Goal: Transaction & Acquisition: Purchase product/service

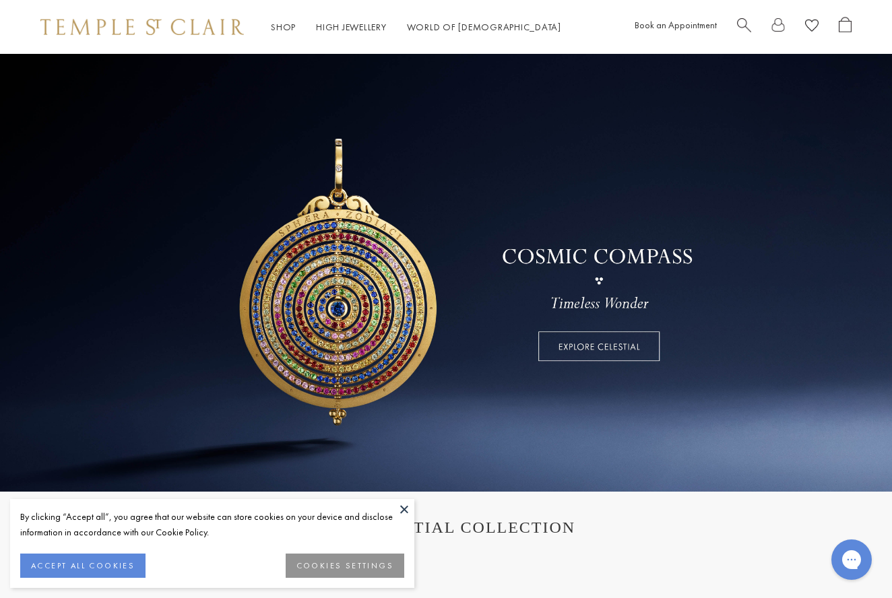
scroll to position [1, 0]
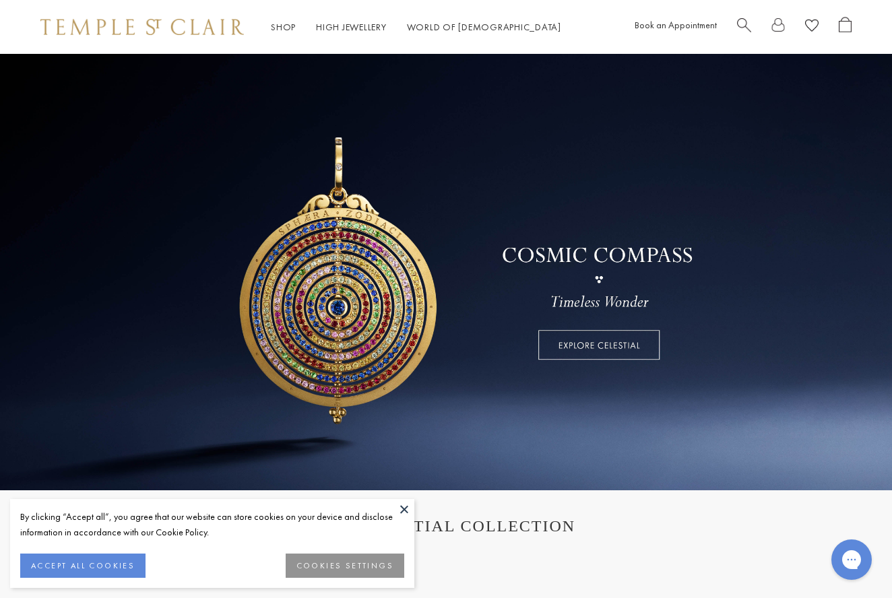
click at [108, 562] on button "ACCEPT ALL COOKIES" at bounding box center [82, 566] width 125 height 24
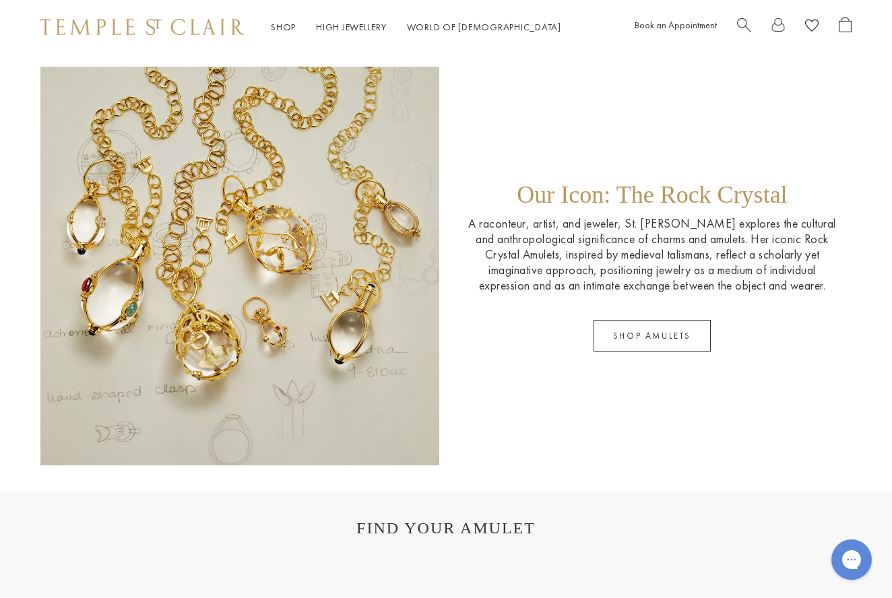
scroll to position [1901, 0]
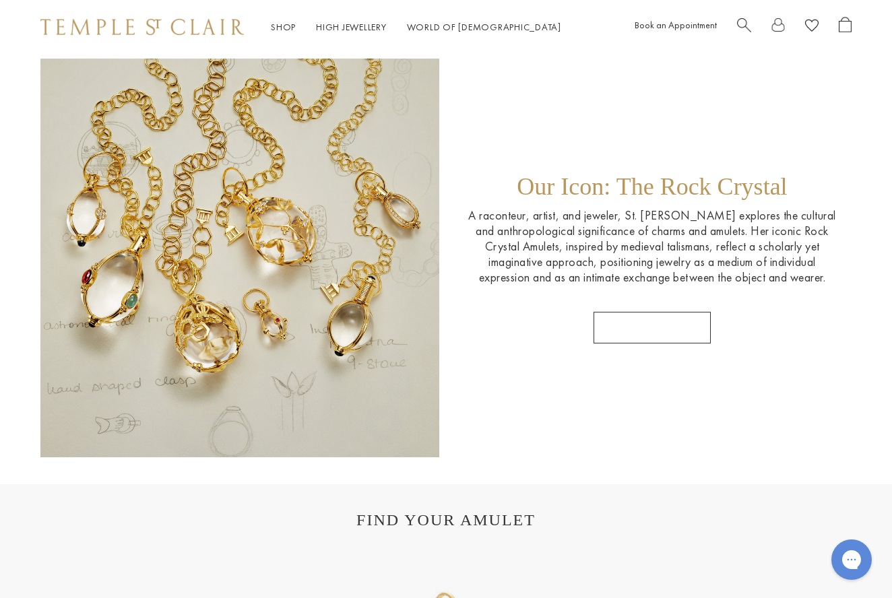
click at [659, 331] on link "SHOP AMULETS" at bounding box center [651, 328] width 117 height 32
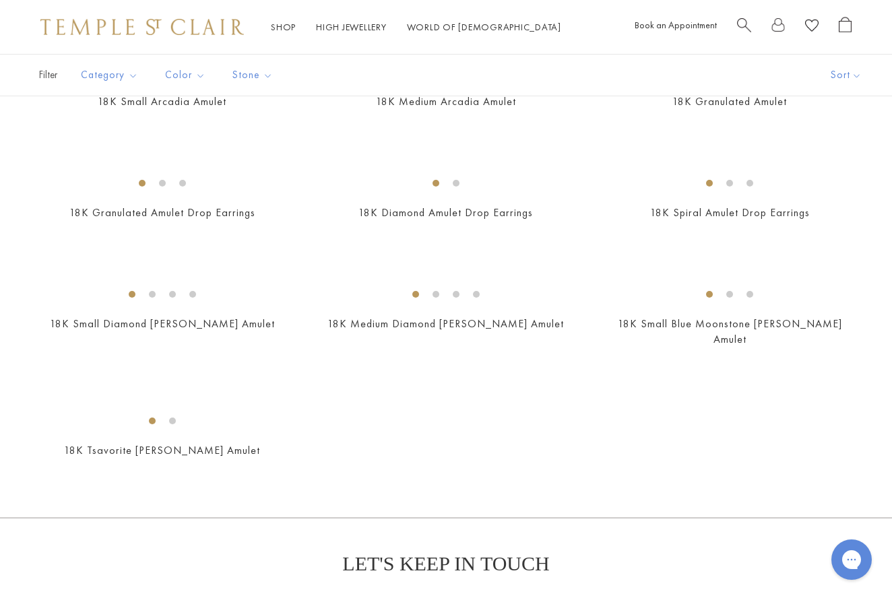
scroll to position [2568, 0]
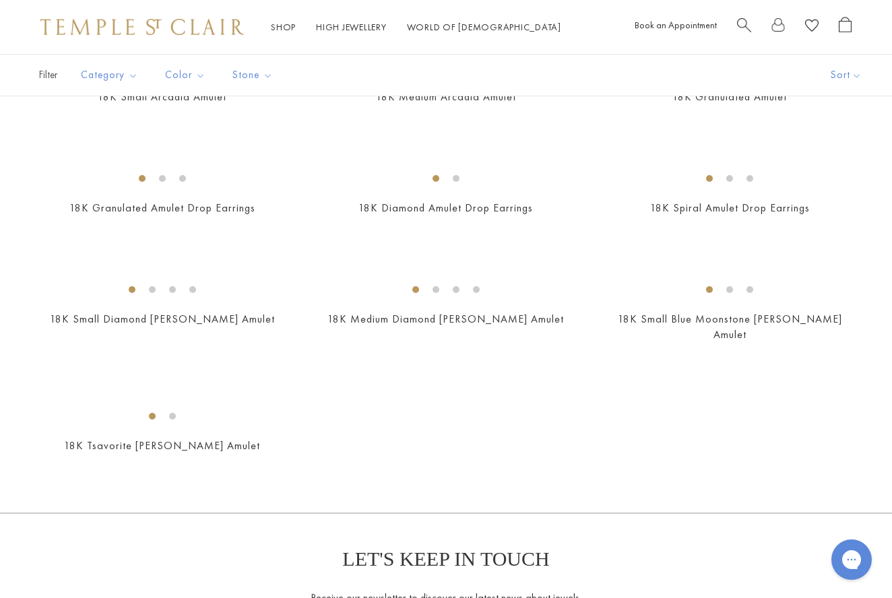
click at [0, 0] on img at bounding box center [0, 0] width 0 height 0
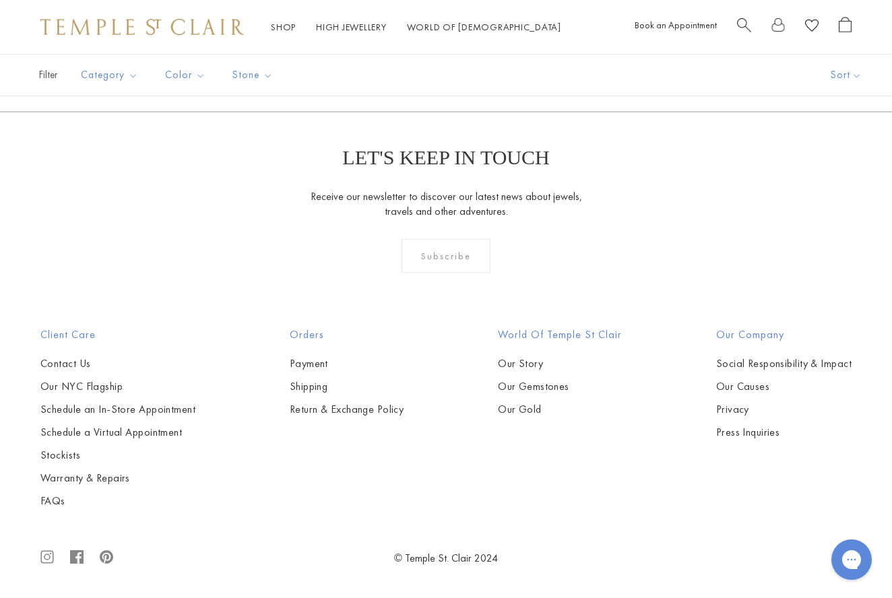
scroll to position [6441, 0]
click at [744, 23] on span "Search" at bounding box center [744, 24] width 14 height 14
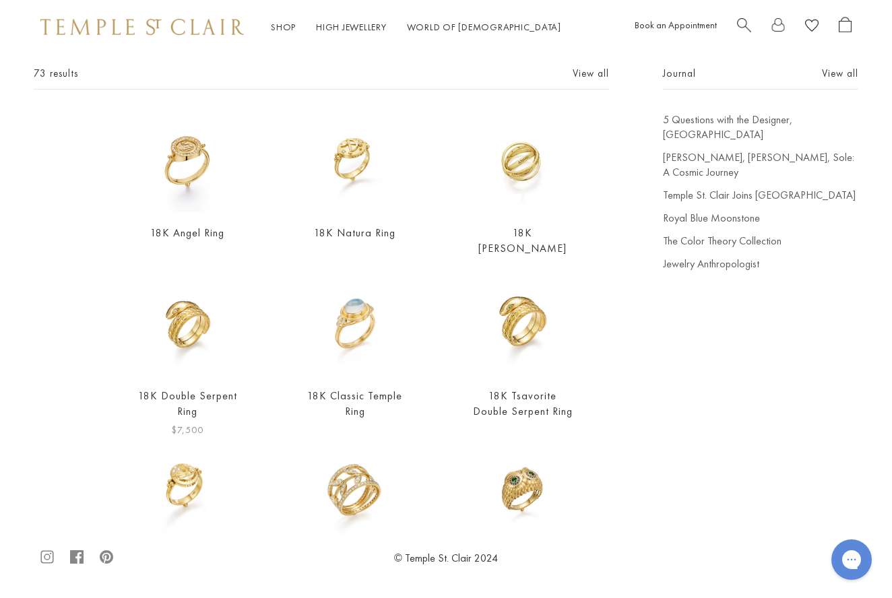
scroll to position [65, 0]
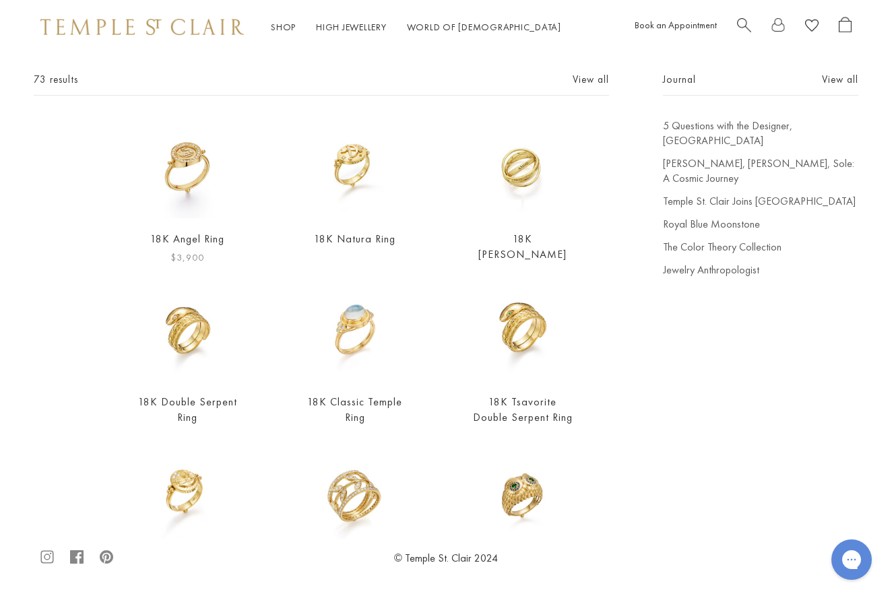
type input "*****"
click at [183, 229] on div "18K Angel Ring $3,900" at bounding box center [187, 193] width 100 height 148
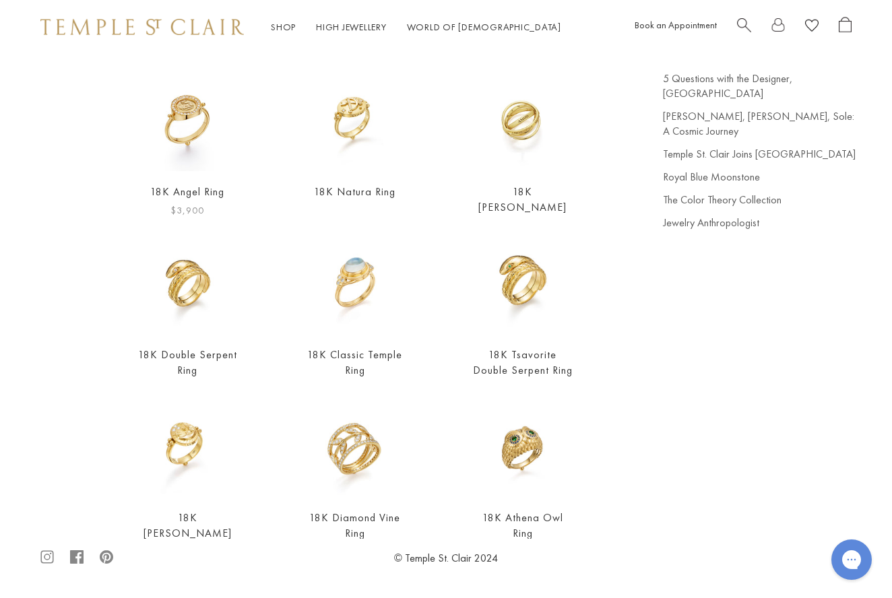
click at [187, 137] on img at bounding box center [187, 121] width 100 height 100
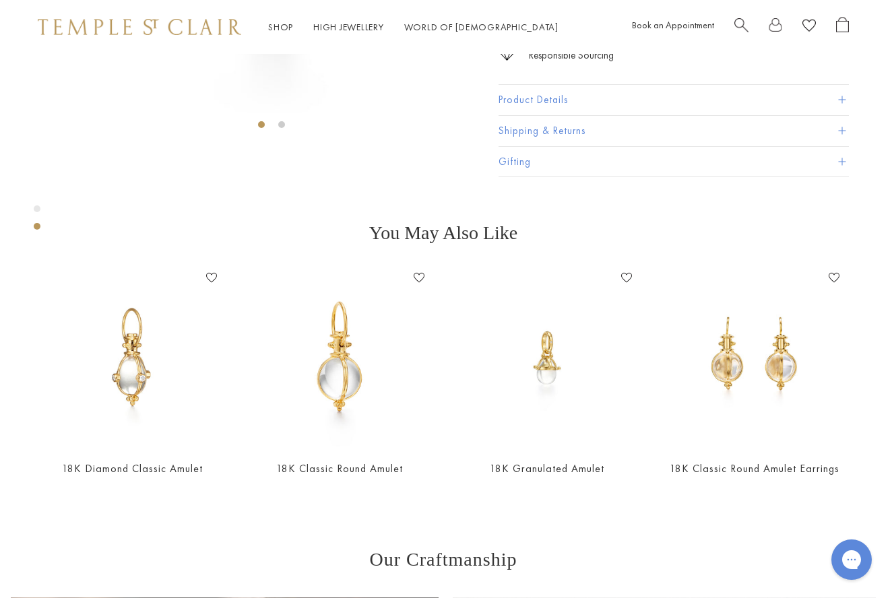
scroll to position [331, 3]
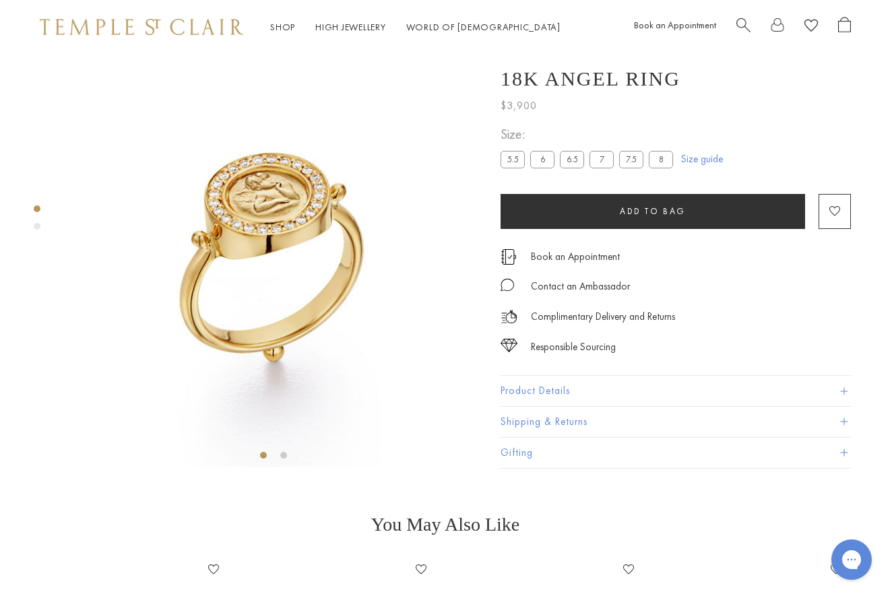
scroll to position [0, 1]
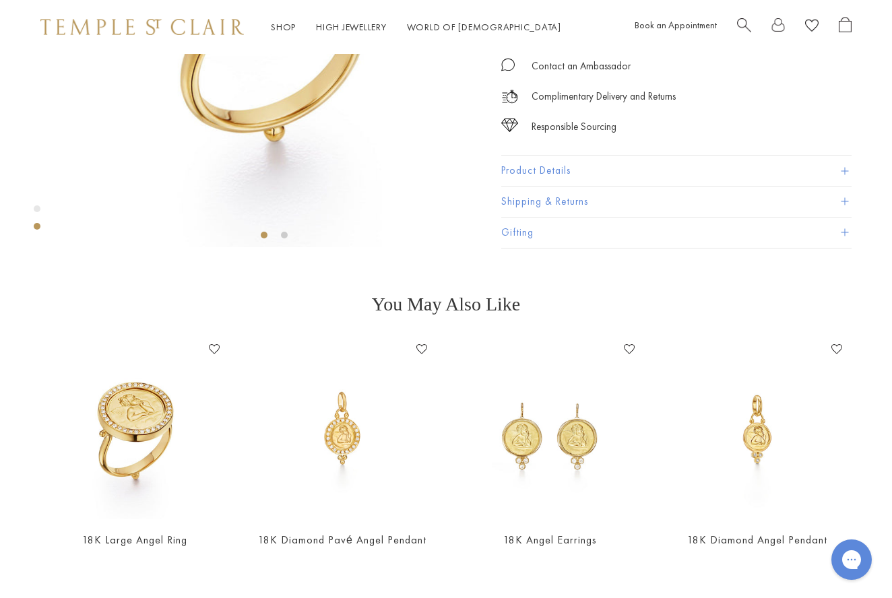
scroll to position [221, 0]
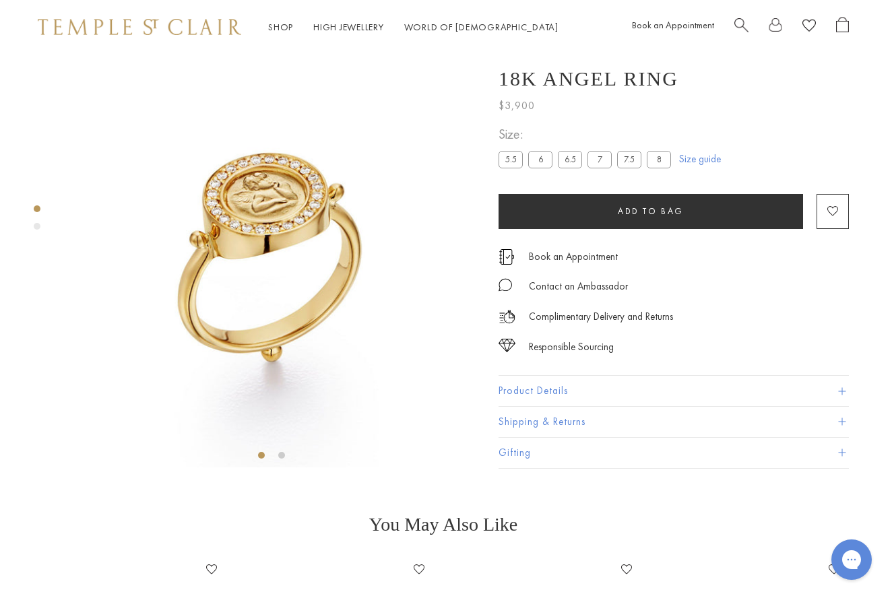
scroll to position [0, 3]
